Goal: Task Accomplishment & Management: Manage account settings

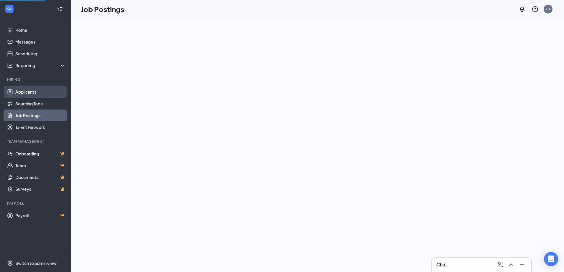
click at [27, 93] on link "Applicants" at bounding box center [40, 92] width 50 height 12
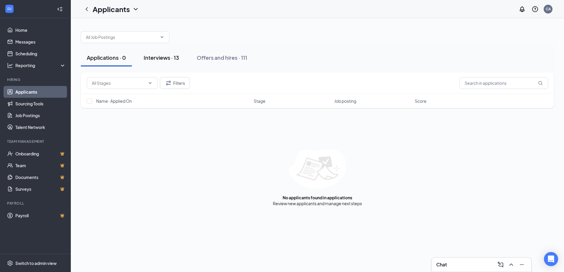
click at [158, 66] on button "Interviews · 13" at bounding box center [161, 58] width 47 height 18
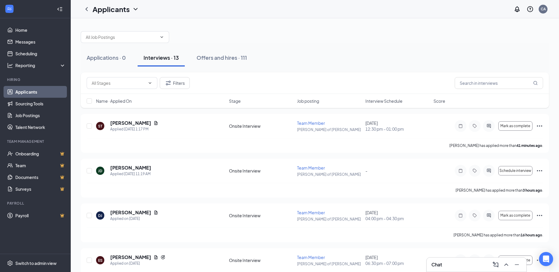
click at [371, 103] on span "Interview Schedule" at bounding box center [384, 101] width 37 height 6
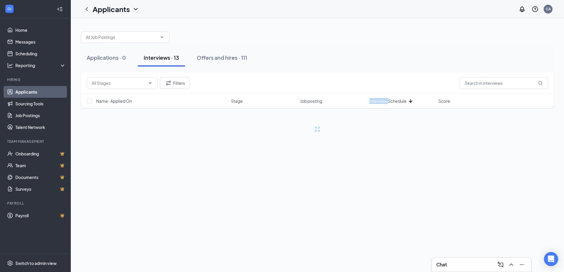
click at [371, 103] on span "Interview Schedule" at bounding box center [387, 101] width 37 height 6
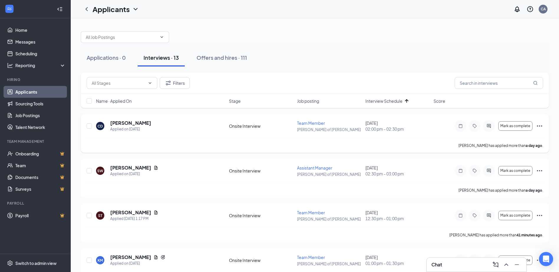
click at [540, 125] on icon "Ellipses" at bounding box center [539, 126] width 7 height 7
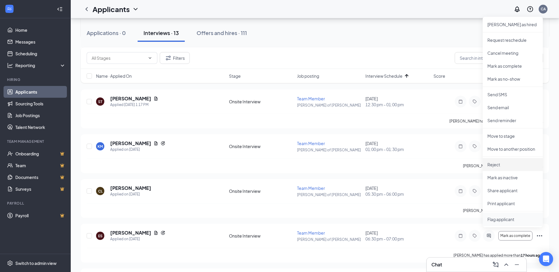
scroll to position [118, 0]
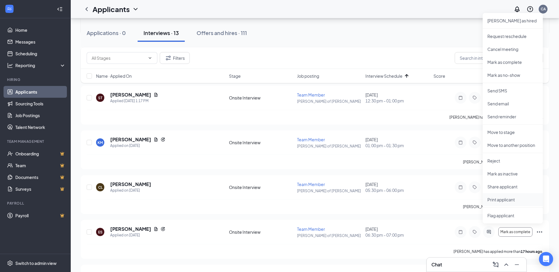
click at [494, 202] on p "Print applicant" at bounding box center [513, 200] width 51 height 6
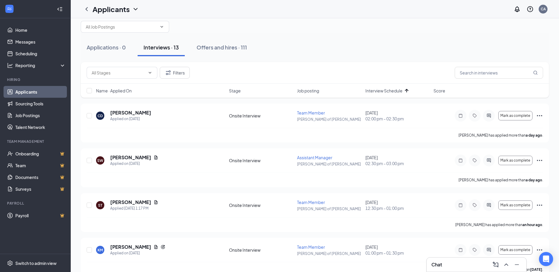
scroll to position [0, 0]
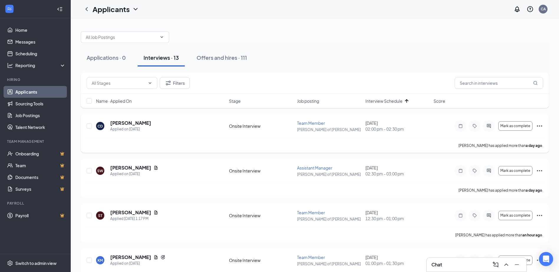
click at [540, 127] on icon "Ellipses" at bounding box center [539, 126] width 7 height 7
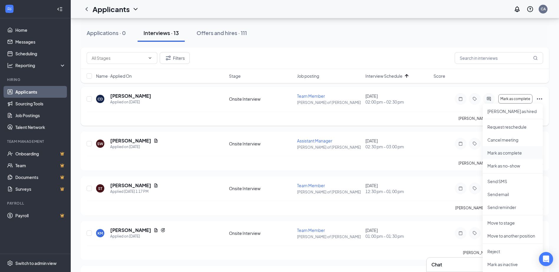
scroll to position [59, 0]
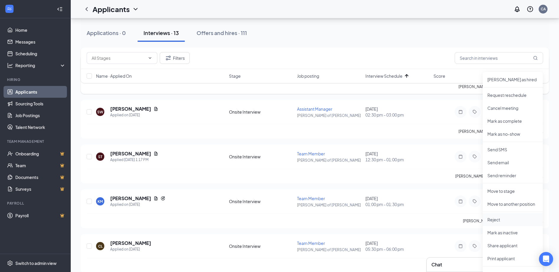
click at [506, 221] on p "Reject" at bounding box center [513, 220] width 51 height 6
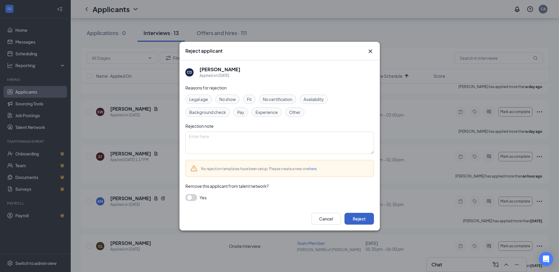
click at [361, 219] on button "Reject" at bounding box center [359, 219] width 29 height 12
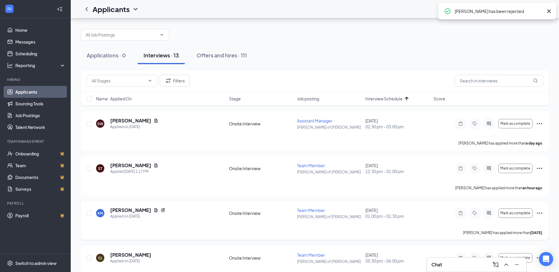
scroll to position [0, 0]
